Goal: Task Accomplishment & Management: Complete application form

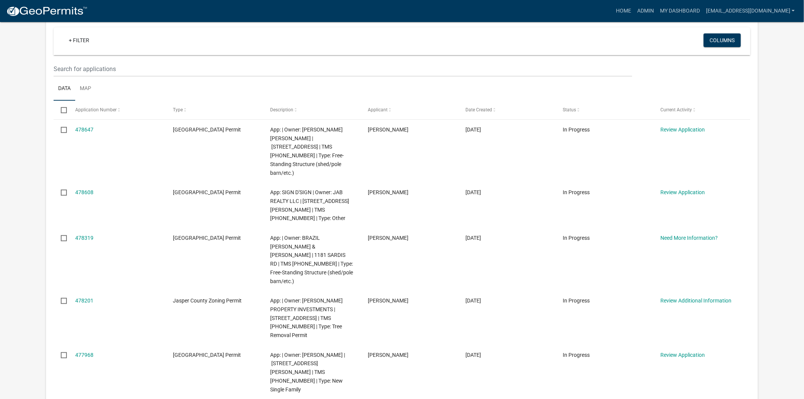
scroll to position [127, 0]
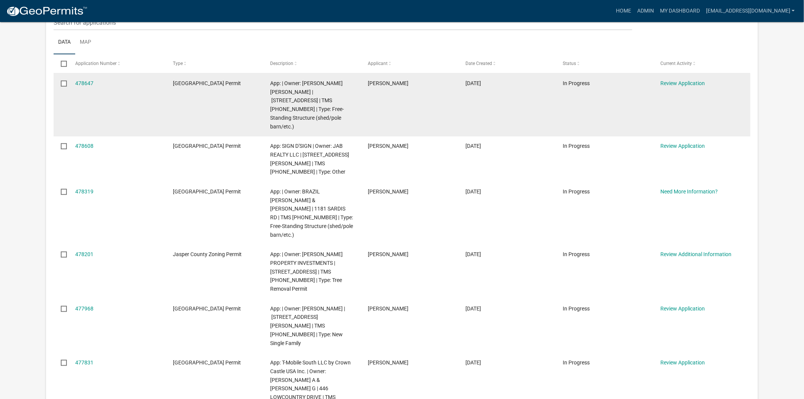
scroll to position [211, 0]
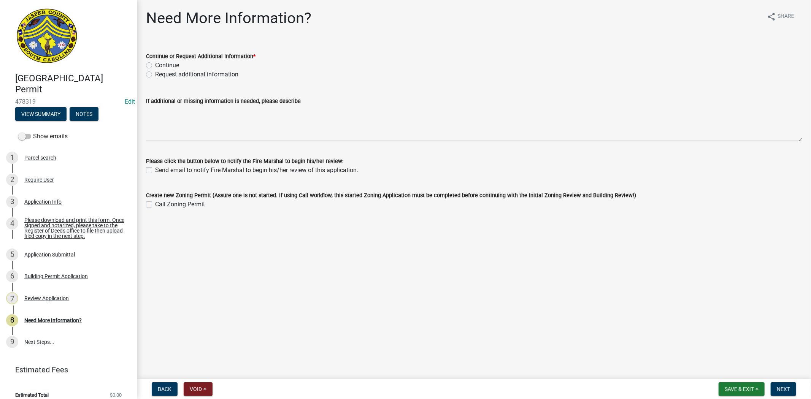
click at [155, 76] on label "Request additional information" at bounding box center [196, 74] width 83 height 9
click at [155, 75] on input "Request additional information" at bounding box center [157, 72] width 5 height 5
radio input "true"
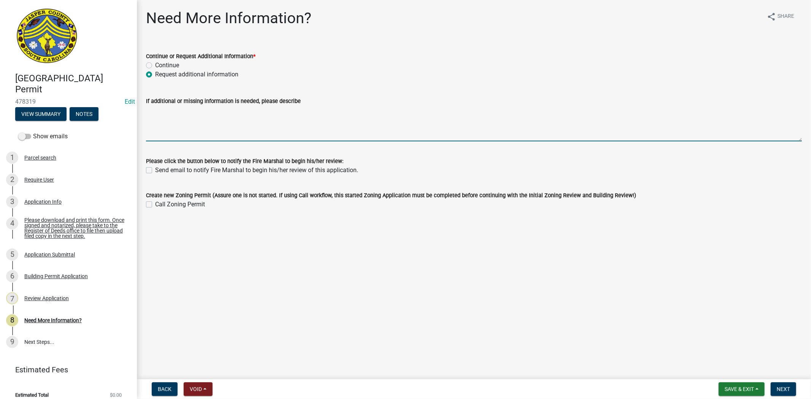
click at [168, 111] on textarea "If additional or missing information is needed, please describe" at bounding box center [473, 124] width 655 height 36
paste textarea "https://permitting.schneidergis.com/jurisdiction/6391a1bd-cb0e-439c-8f55-b6c1e7…"
type textarea "Please apply for a zoning permit https://permitting.schneidergis.com/jurisdicti…"
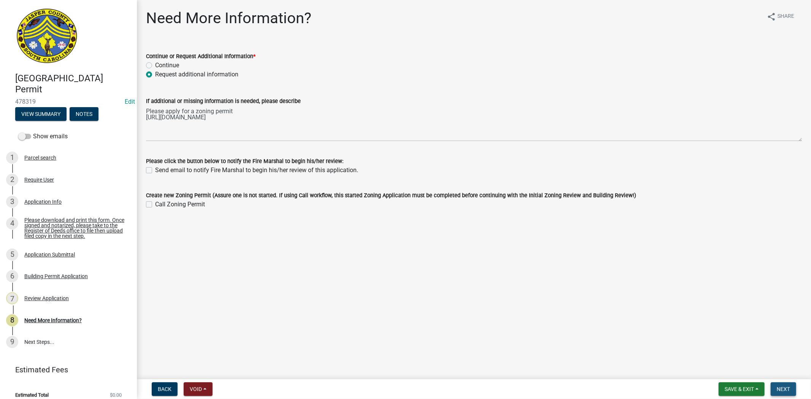
click at [778, 389] on span "Next" at bounding box center [782, 389] width 13 height 6
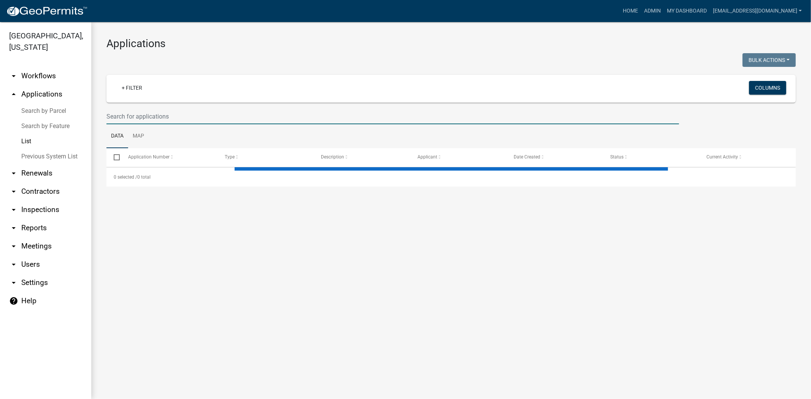
click at [229, 115] on input "text" at bounding box center [392, 117] width 572 height 16
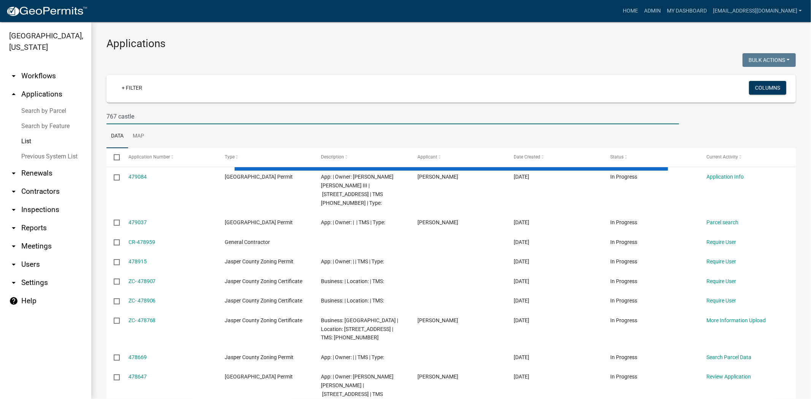
type input "767 castle"
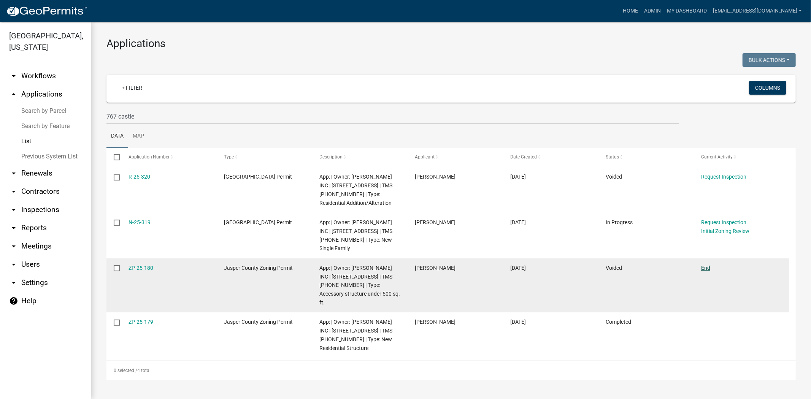
click at [706, 266] on link "End" at bounding box center [705, 268] width 9 height 6
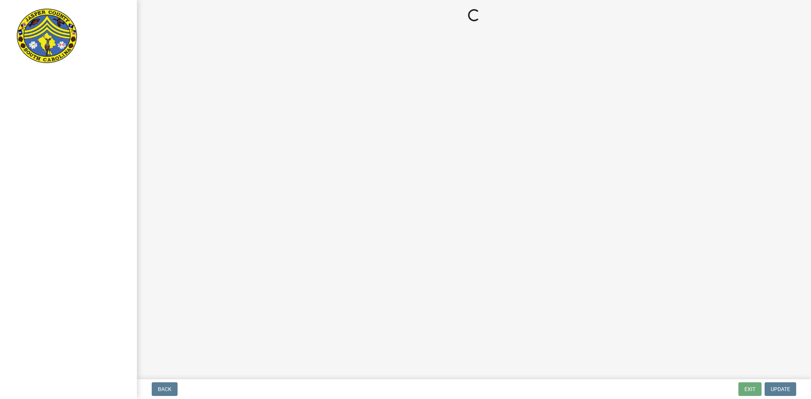
select select "61611ad6-14f2-499c-805c-58607f11e2fc"
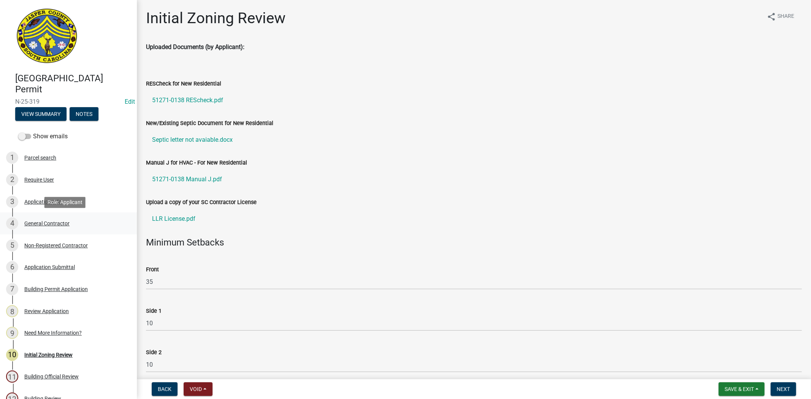
click at [39, 223] on div "General Contractor" at bounding box center [46, 223] width 45 height 5
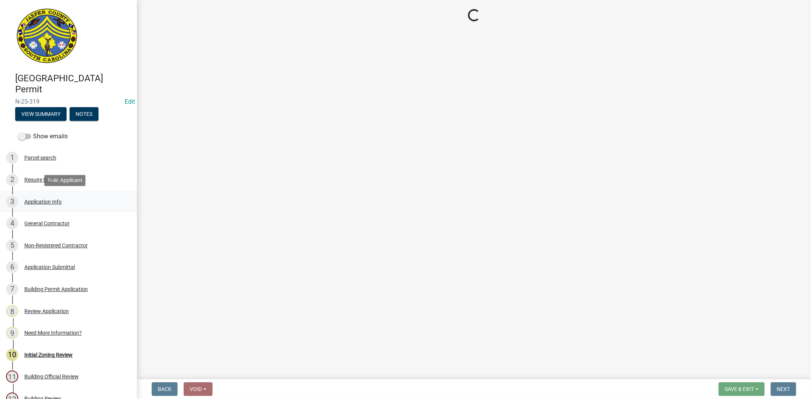
click at [43, 199] on div "Application Info" at bounding box center [42, 201] width 37 height 5
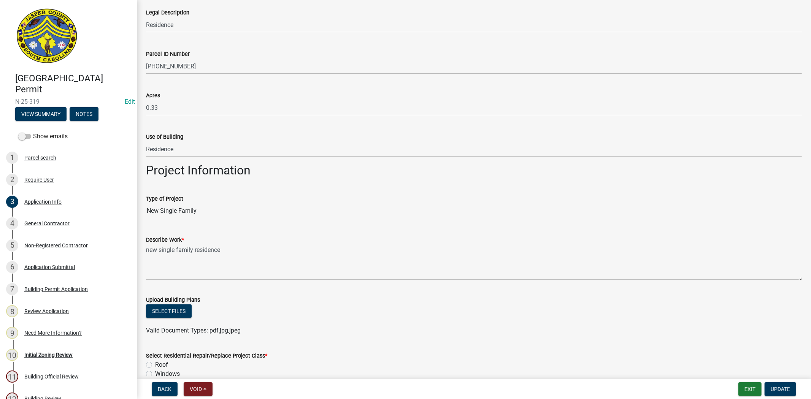
scroll to position [717, 0]
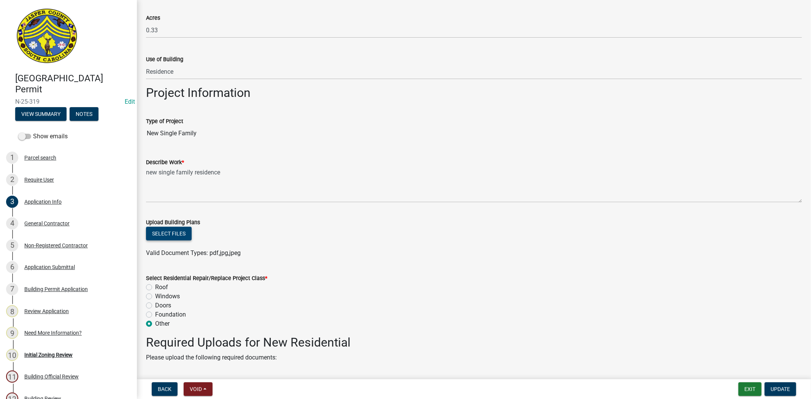
click at [174, 237] on button "Select files" at bounding box center [169, 234] width 46 height 14
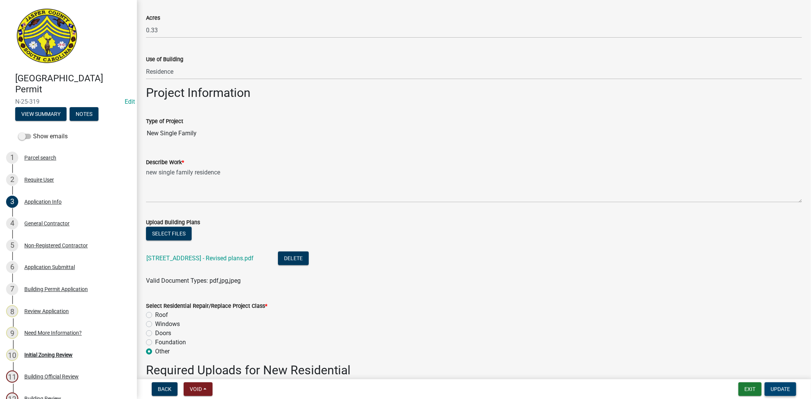
click at [779, 393] on button "Update" at bounding box center [780, 389] width 32 height 14
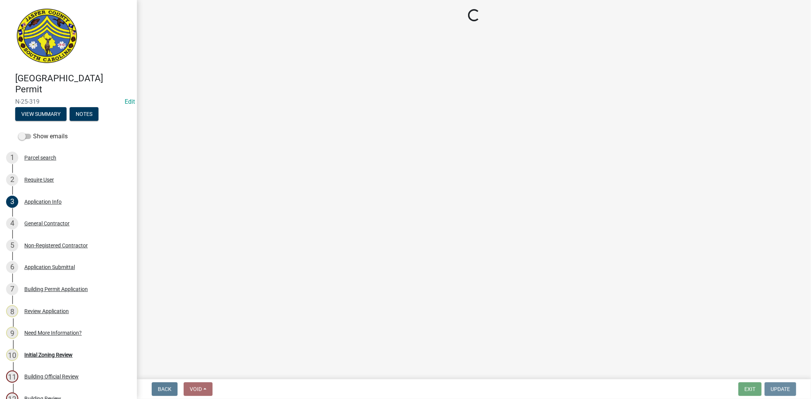
scroll to position [0, 0]
select select "61611ad6-14f2-499c-805c-58607f11e2fc"
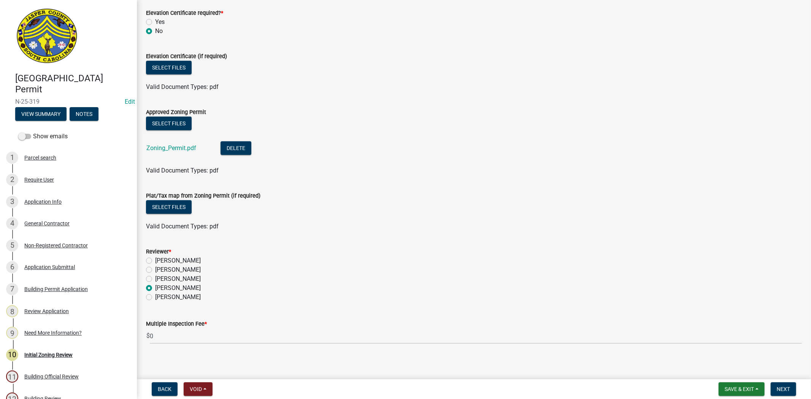
scroll to position [509, 0]
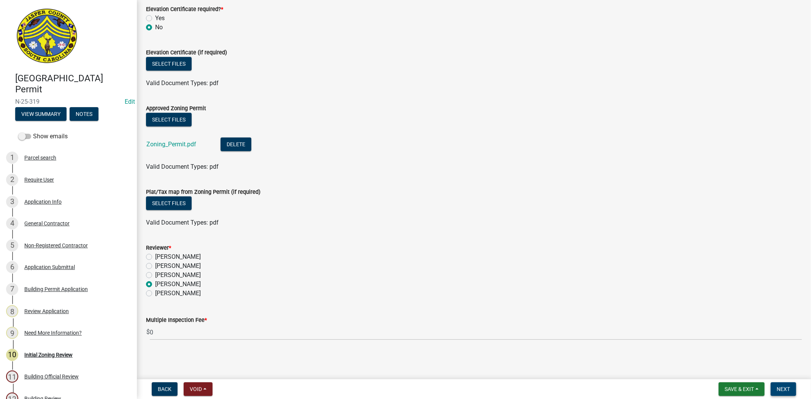
click at [785, 389] on span "Next" at bounding box center [782, 389] width 13 height 6
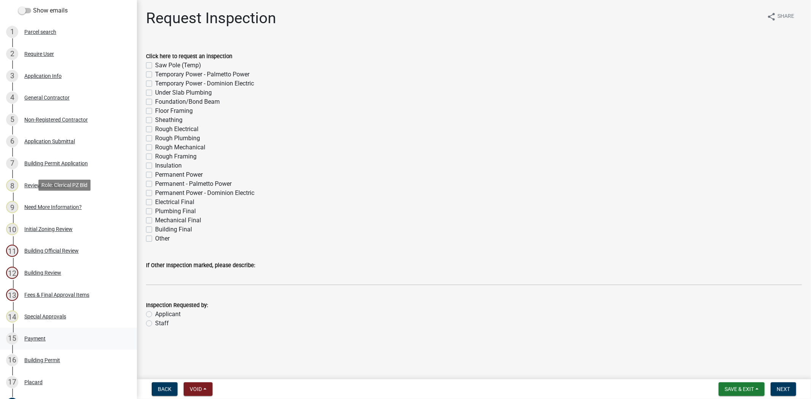
scroll to position [127, 0]
click at [76, 250] on div "Building Official Review" at bounding box center [51, 249] width 54 height 5
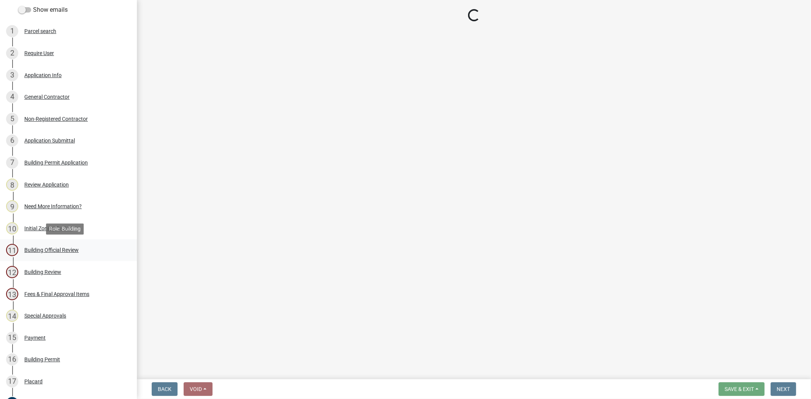
select select "5377c7cd-ae48-4ed2-bc38-366ad0c69dab"
select select "a775bd88-bb11-4979-9dc9-57cd65166191"
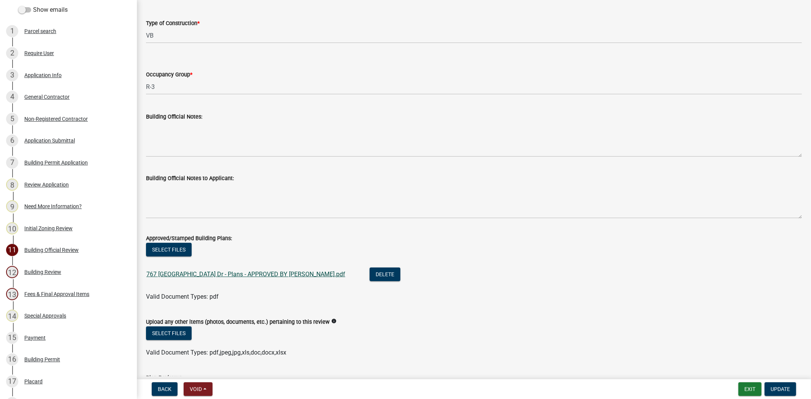
click at [220, 272] on link "767 Castle Hill Dr - Plans - APPROVED BY BO.pdf" at bounding box center [245, 274] width 199 height 7
click at [369, 271] on button "Delete" at bounding box center [384, 275] width 31 height 14
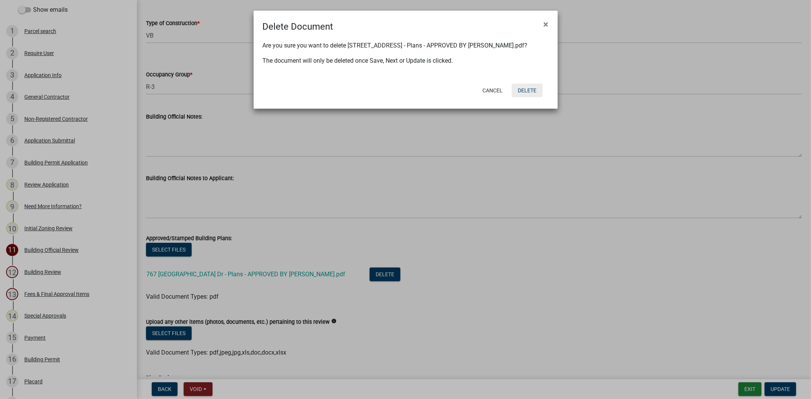
click at [538, 93] on button "Delete" at bounding box center [526, 91] width 31 height 14
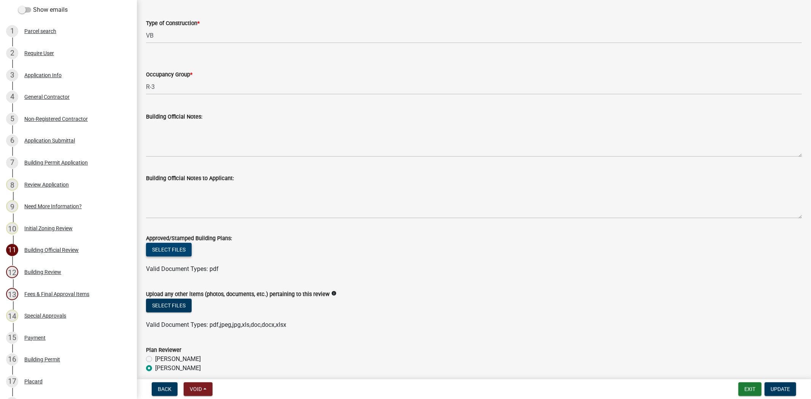
click at [166, 247] on button "Select files" at bounding box center [169, 250] width 46 height 14
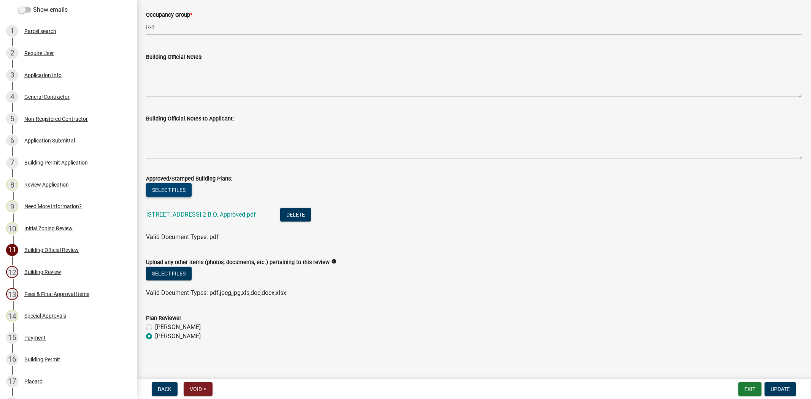
scroll to position [187, 0]
click at [784, 391] on span "Update" at bounding box center [779, 389] width 19 height 6
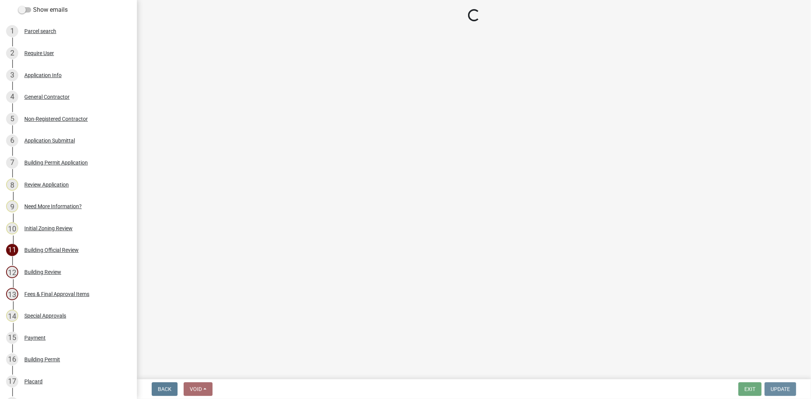
scroll to position [0, 0]
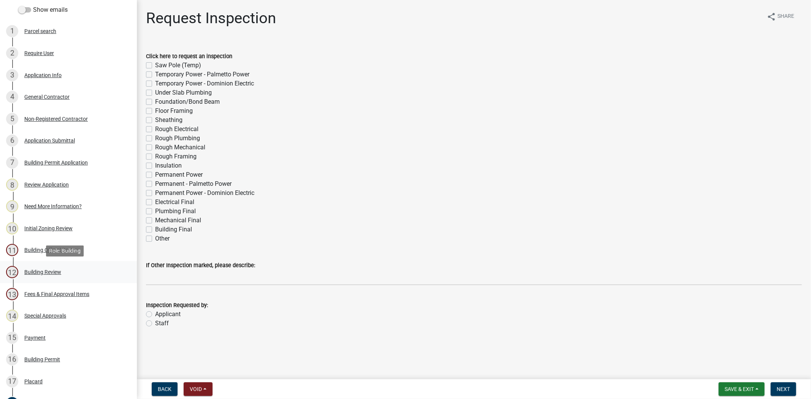
click at [34, 274] on div "Building Review" at bounding box center [42, 271] width 37 height 5
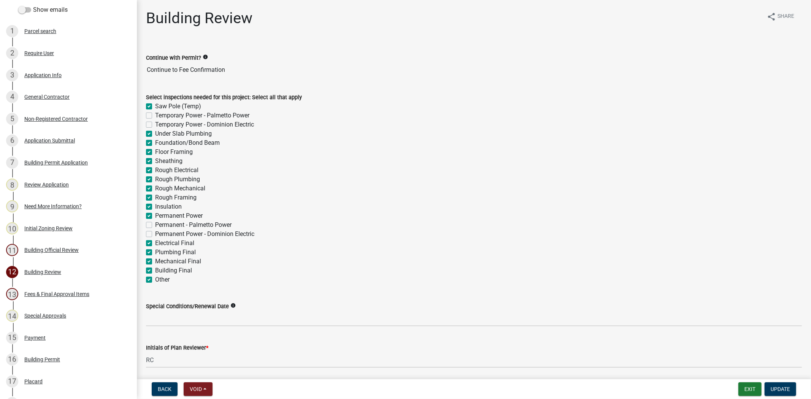
scroll to position [27, 0]
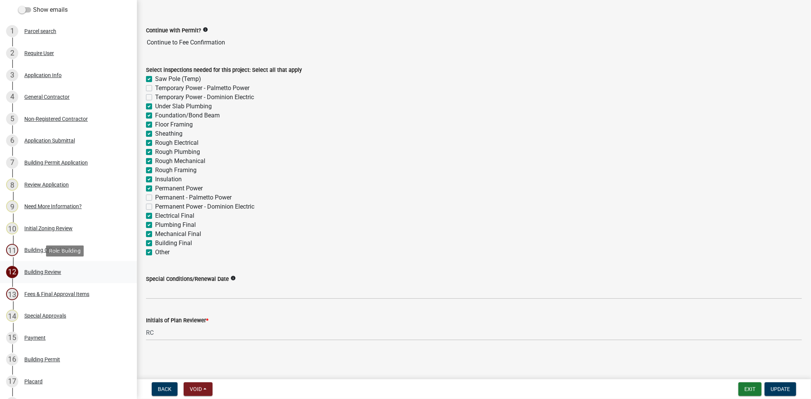
click at [51, 272] on div "Building Review" at bounding box center [42, 271] width 37 height 5
click at [52, 270] on div "Building Review" at bounding box center [42, 271] width 37 height 5
click at [73, 251] on div "Building Official Review" at bounding box center [51, 249] width 54 height 5
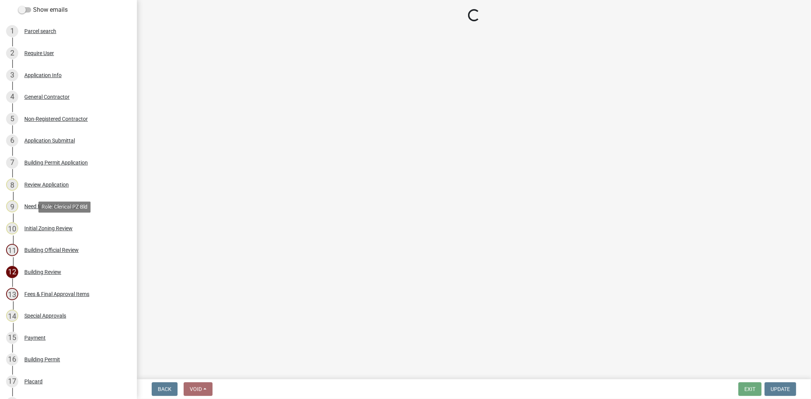
select select "5377c7cd-ae48-4ed2-bc38-366ad0c69dab"
select select "a775bd88-bb11-4979-9dc9-57cd65166191"
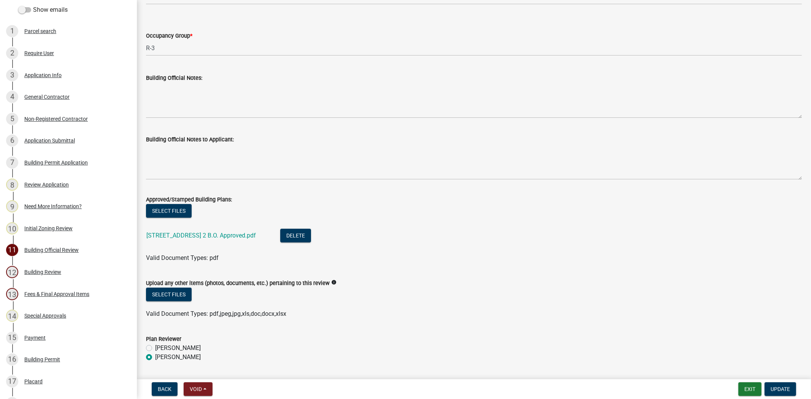
scroll to position [187, 0]
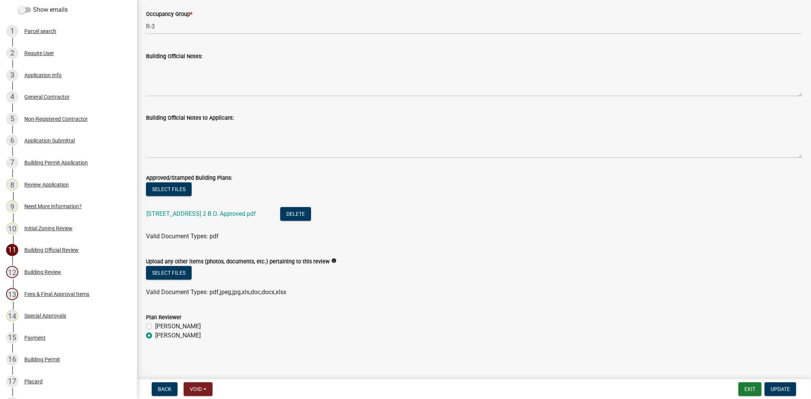
click at [245, 206] on li "767 Castle Hill Dr plans 2 B.O. Approved.pdf Delete" at bounding box center [473, 215] width 655 height 28
click at [244, 211] on link "767 Castle Hill Dr plans 2 B.O. Approved.pdf" at bounding box center [200, 213] width 109 height 7
click at [230, 215] on link "767 Castle Hill Dr plans 2 B.O. Approved.pdf" at bounding box center [200, 213] width 109 height 7
click at [788, 390] on span "Update" at bounding box center [779, 389] width 19 height 6
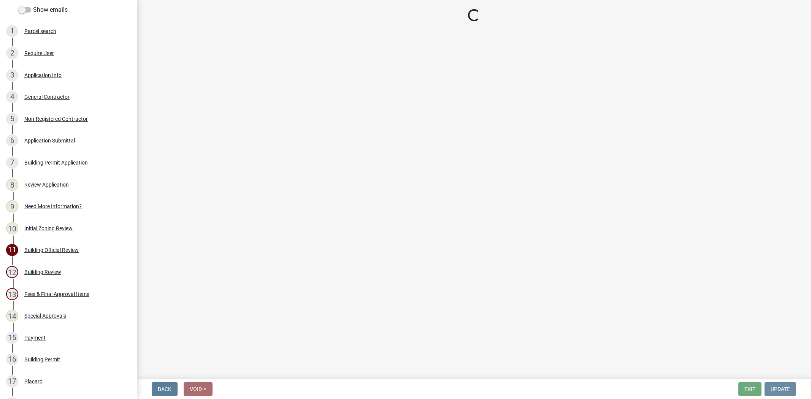
scroll to position [0, 0]
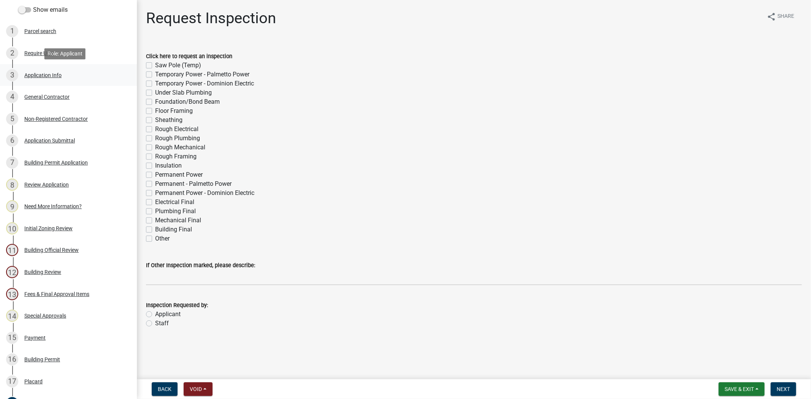
click at [35, 78] on div "3 Application Info" at bounding box center [65, 75] width 119 height 12
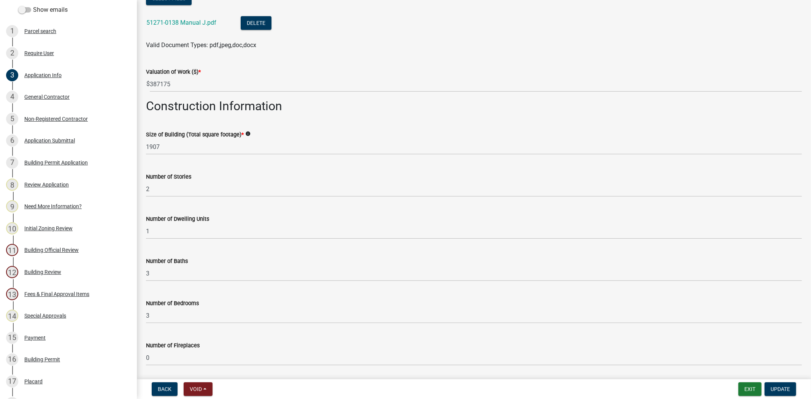
scroll to position [1309, 0]
drag, startPoint x: 182, startPoint y: 154, endPoint x: 169, endPoint y: 155, distance: 12.2
click at [169, 155] on wm-data-entity-input "Size of Building (Total square footage) * info 1907" at bounding box center [473, 139] width 655 height 42
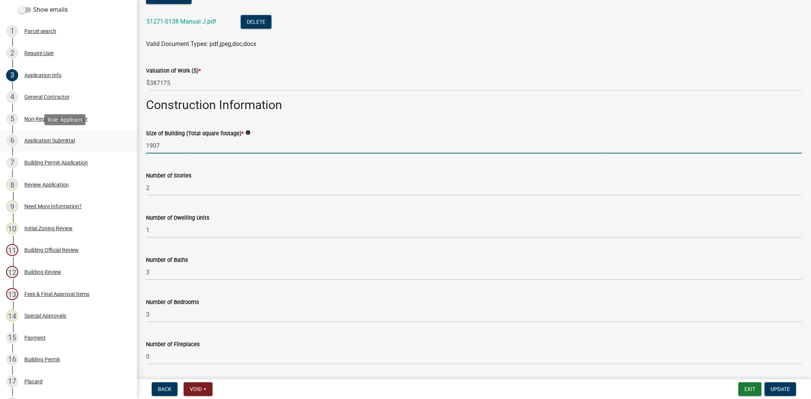
drag, startPoint x: 177, startPoint y: 144, endPoint x: 123, endPoint y: 147, distance: 54.0
click at [123, 147] on div "Jasper County Building Permit N-25-319 Edit View Summary Notes Show emails 1 Pa…" at bounding box center [405, 199] width 811 height 399
type input "2301"
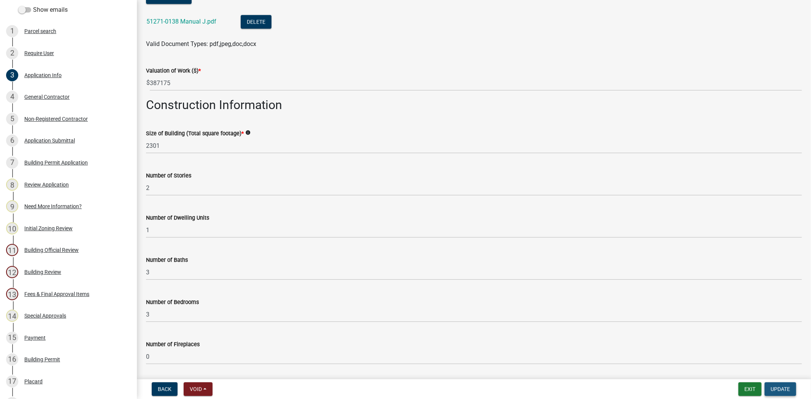
click at [779, 391] on span "Update" at bounding box center [779, 389] width 19 height 6
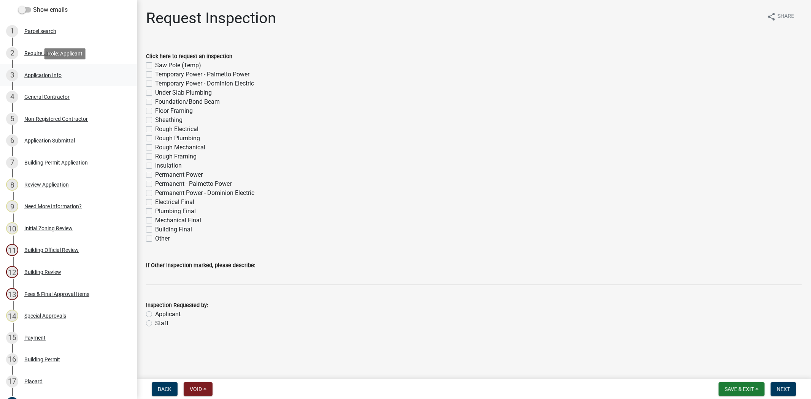
click at [41, 76] on div "Application Info" at bounding box center [42, 75] width 37 height 5
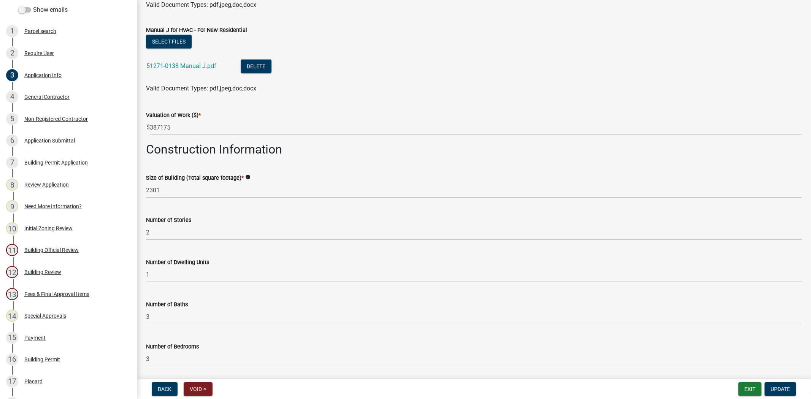
scroll to position [1266, 0]
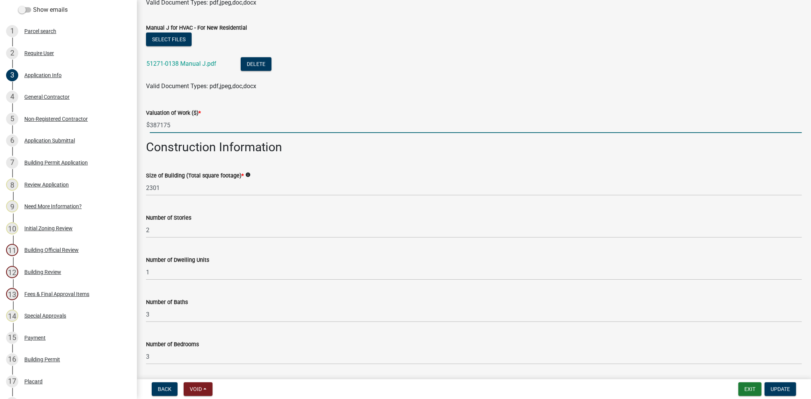
drag, startPoint x: 179, startPoint y: 125, endPoint x: 145, endPoint y: 125, distance: 34.6
click at [145, 125] on div "Valuation of Work ($) * $ 387175" at bounding box center [473, 115] width 667 height 35
paste input "72,260"
type input "372260"
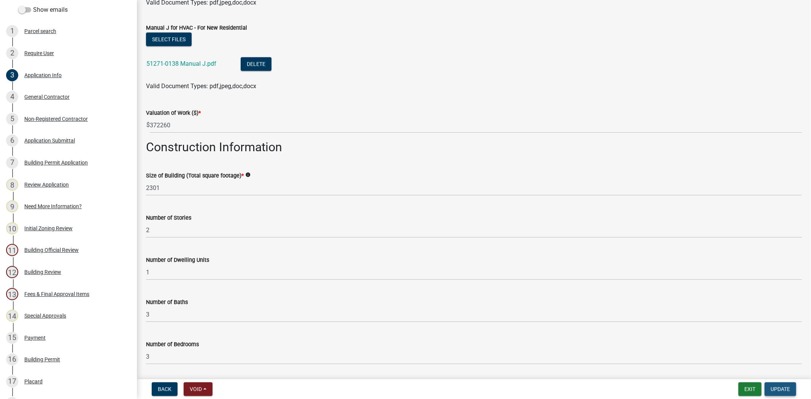
click at [787, 388] on span "Update" at bounding box center [779, 389] width 19 height 6
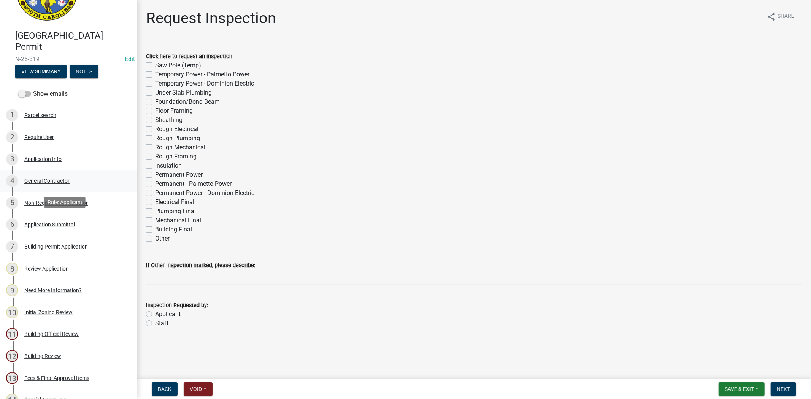
scroll to position [42, 0]
click at [55, 157] on div "Application Info" at bounding box center [42, 159] width 37 height 5
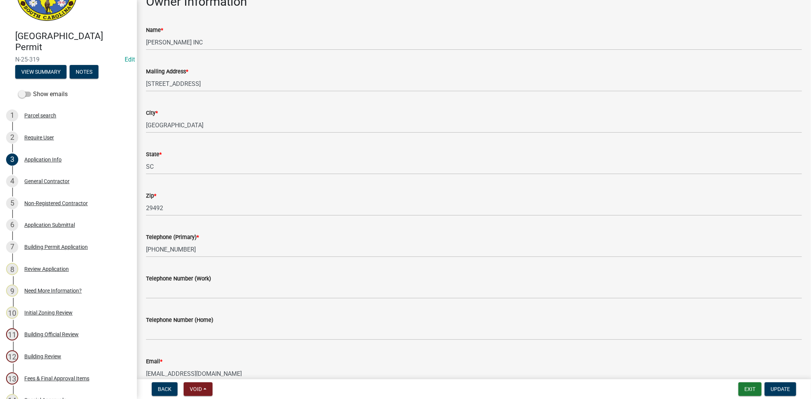
scroll to position [169, 0]
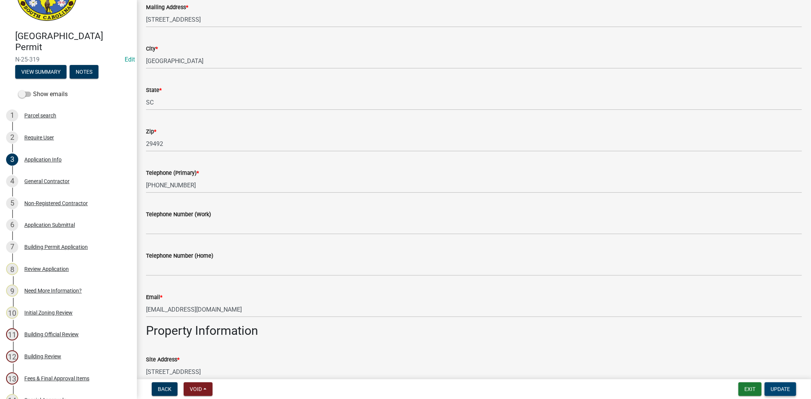
click at [790, 386] on button "Update" at bounding box center [780, 389] width 32 height 14
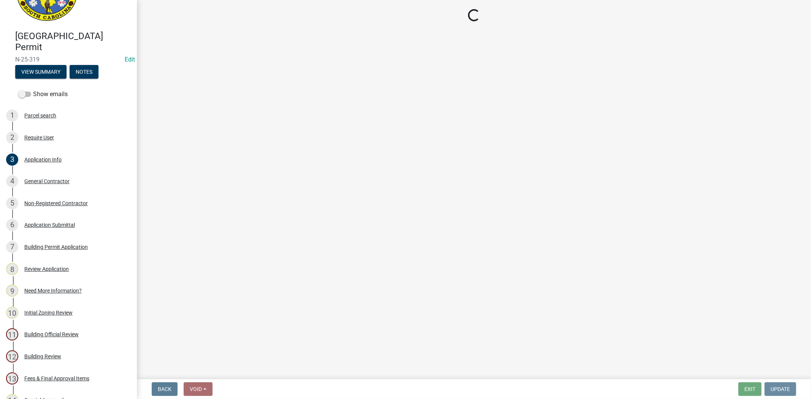
scroll to position [0, 0]
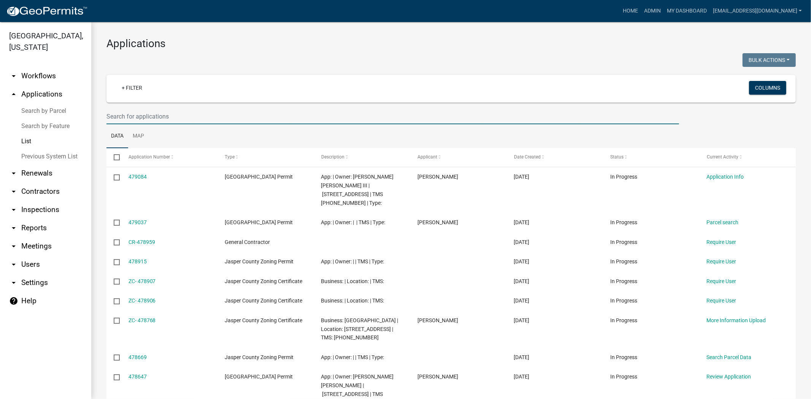
click at [222, 115] on input "text" at bounding box center [392, 117] width 572 height 16
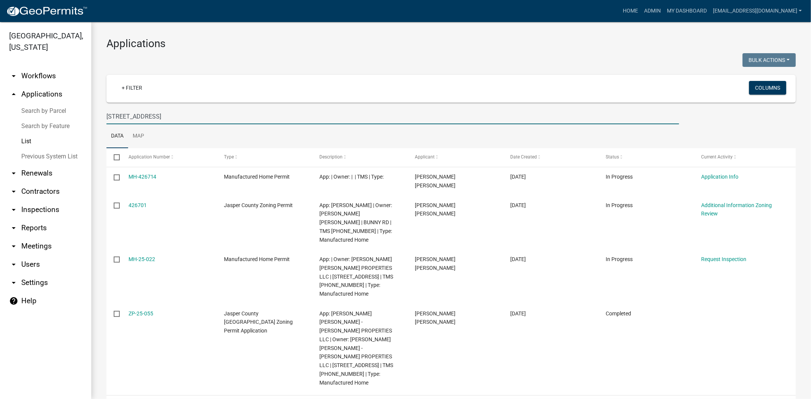
click at [116, 114] on input "800 bunny rd" at bounding box center [392, 117] width 572 height 16
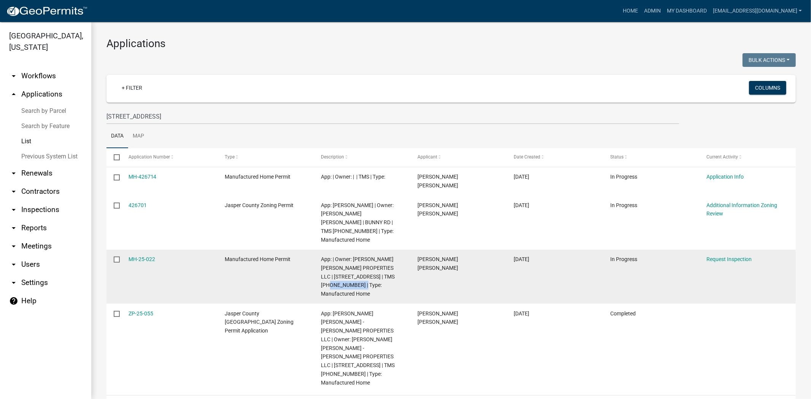
drag, startPoint x: 378, startPoint y: 266, endPoint x: 344, endPoint y: 267, distance: 33.4
click at [344, 267] on span "App: | Owner: Santos Alberto Reyes Cruz - MARLON PROPERTIES LLC | 800 BUNNY RD …" at bounding box center [358, 276] width 74 height 41
copy span "050-01-00-017"
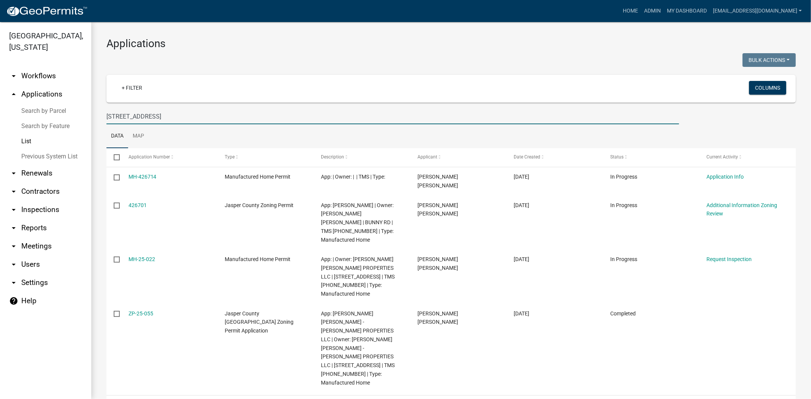
click at [310, 123] on input "800 bunny rd" at bounding box center [392, 117] width 572 height 16
drag, startPoint x: 311, startPoint y: 115, endPoint x: 62, endPoint y: 120, distance: 249.3
click at [62, 120] on div "Jasper County, South Carolina arrow_drop_down Workflows List arrow_drop_up Appl…" at bounding box center [405, 210] width 811 height 377
paste input "050-01-00-017"
type input "050-01-00-017"
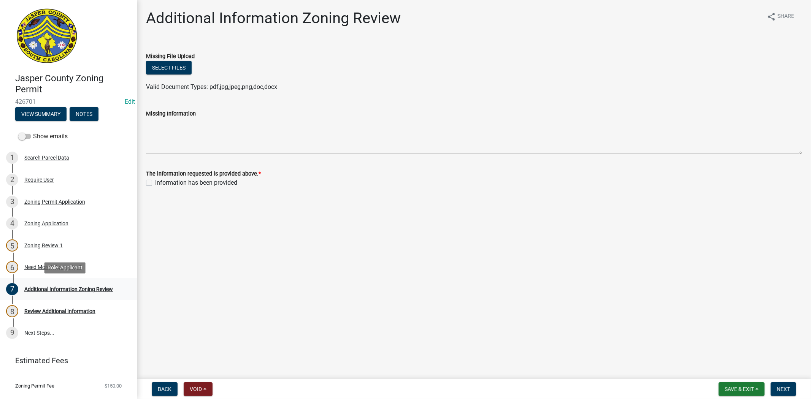
click at [61, 287] on div "Additional Information Zoning Review" at bounding box center [68, 289] width 89 height 5
click at [65, 268] on div "Need More Information?" at bounding box center [52, 266] width 57 height 5
